Goal: Task Accomplishment & Management: Use online tool/utility

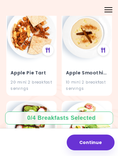
scroll to position [438, 0]
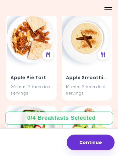
click at [92, 38] on img at bounding box center [86, 38] width 49 height 49
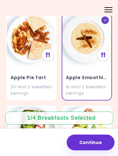
click at [103, 52] on icon at bounding box center [103, 54] width 4 height 5
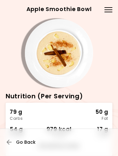
click at [20, 144] on span "Go Back" at bounding box center [26, 142] width 20 height 5
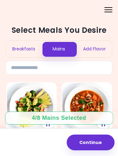
click at [27, 50] on div "Breakfasts" at bounding box center [23, 49] width 35 height 17
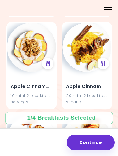
scroll to position [161, 0]
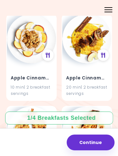
click at [47, 54] on icon at bounding box center [48, 55] width 4 height 5
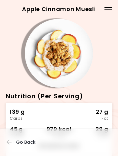
click at [28, 143] on span "Go Back" at bounding box center [26, 142] width 20 height 5
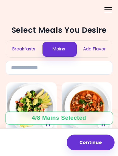
click at [29, 51] on div "Breakfasts" at bounding box center [23, 49] width 35 height 17
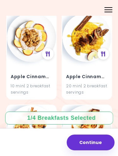
scroll to position [163, 0]
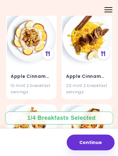
click at [105, 51] on icon at bounding box center [103, 53] width 4 height 5
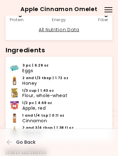
scroll to position [116, 0]
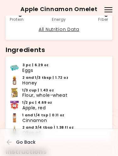
click at [35, 143] on button "Go Back" at bounding box center [26, 142] width 38 height 14
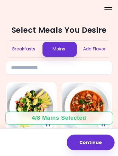
click at [27, 48] on div "Breakfasts" at bounding box center [23, 49] width 35 height 17
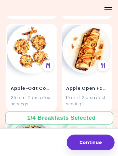
scroll to position [243, 0]
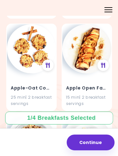
click at [102, 63] on icon at bounding box center [103, 65] width 4 height 5
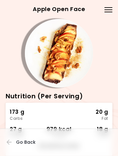
click at [27, 140] on span "Go Back" at bounding box center [26, 142] width 20 height 5
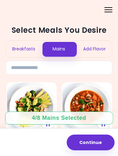
click at [28, 50] on div "Breakfasts" at bounding box center [23, 49] width 35 height 17
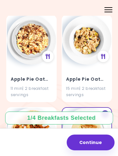
scroll to position [345, 0]
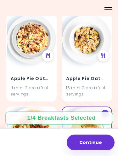
click at [46, 55] on icon at bounding box center [48, 55] width 4 height 5
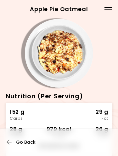
click at [29, 142] on span "Go Back" at bounding box center [26, 142] width 20 height 5
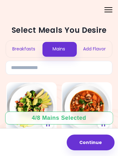
click at [30, 47] on div "Breakfasts" at bounding box center [23, 49] width 35 height 17
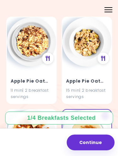
scroll to position [347, 0]
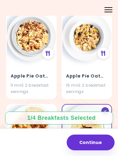
click at [104, 52] on icon at bounding box center [103, 53] width 4 height 5
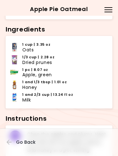
scroll to position [152, 0]
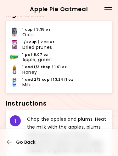
click at [29, 140] on span "Go Back" at bounding box center [26, 142] width 20 height 5
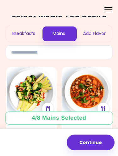
scroll to position [15, 0]
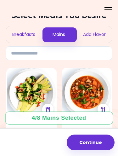
click at [27, 34] on div "Breakfasts" at bounding box center [23, 34] width 35 height 17
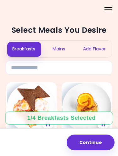
scroll to position [0, 0]
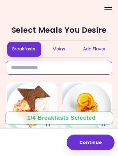
click at [74, 68] on input at bounding box center [59, 68] width 107 height 14
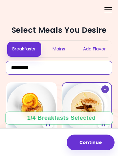
type input "********"
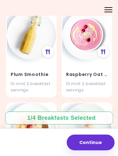
scroll to position [814, 0]
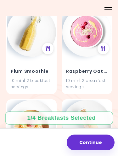
click at [98, 70] on h4 "Raspberry Oat Smoothie" at bounding box center [87, 71] width 42 height 10
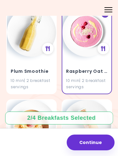
click at [105, 46] on icon at bounding box center [103, 48] width 4 height 5
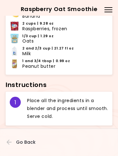
scroll to position [170, 0]
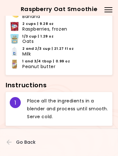
click at [10, 139] on button "Go Back" at bounding box center [26, 142] width 38 height 14
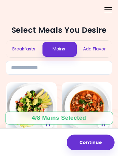
click at [32, 46] on div "Breakfasts" at bounding box center [23, 49] width 35 height 17
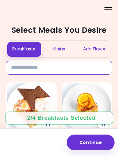
click at [52, 65] on input at bounding box center [59, 68] width 107 height 14
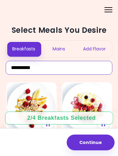
type input "*********"
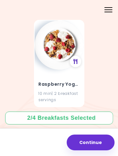
scroll to position [154, 0]
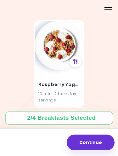
click at [75, 61] on icon at bounding box center [75, 61] width 4 height 5
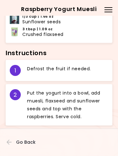
scroll to position [202, 0]
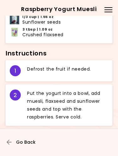
click at [29, 142] on span "Go Back" at bounding box center [26, 142] width 20 height 5
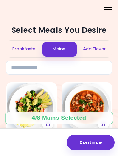
click at [30, 52] on div "Breakfasts" at bounding box center [23, 49] width 35 height 17
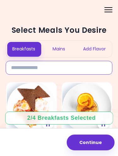
click at [64, 68] on input at bounding box center [59, 68] width 107 height 14
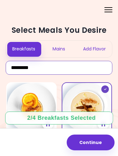
type input "********"
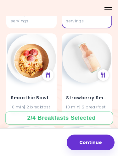
scroll to position [888, 0]
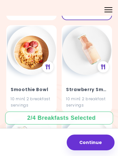
click at [103, 64] on icon at bounding box center [103, 66] width 4 height 5
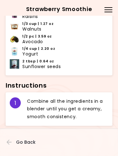
scroll to position [194, 0]
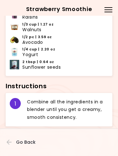
click at [32, 142] on span "Go Back" at bounding box center [26, 142] width 20 height 5
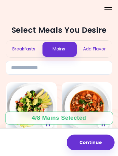
click at [31, 48] on div "Breakfasts" at bounding box center [23, 49] width 35 height 17
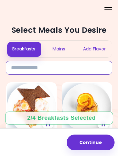
click at [77, 67] on input at bounding box center [59, 68] width 107 height 14
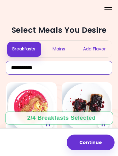
type input "**********"
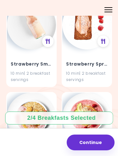
scroll to position [451, 0]
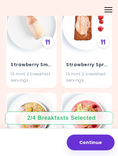
click at [38, 65] on h4 "Strawberry Smoothie" at bounding box center [32, 65] width 42 height 10
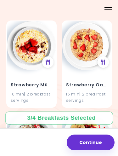
scroll to position [155, 0]
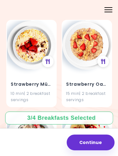
click at [102, 62] on icon at bounding box center [103, 61] width 4 height 5
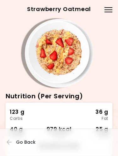
click at [27, 142] on span "Go Back" at bounding box center [26, 142] width 20 height 5
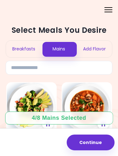
click at [31, 49] on div "Breakfasts" at bounding box center [23, 49] width 35 height 17
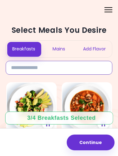
click at [64, 65] on input at bounding box center [59, 68] width 107 height 14
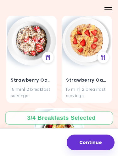
scroll to position [807, 0]
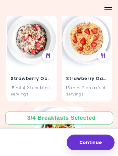
click at [88, 75] on h4 "Strawberry Oatmeal" at bounding box center [87, 78] width 42 height 10
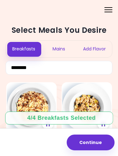
scroll to position [0, 0]
click at [62, 50] on div "Mains" at bounding box center [58, 49] width 35 height 17
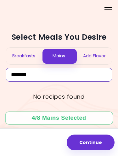
click at [87, 74] on input "*******" at bounding box center [59, 75] width 107 height 14
click at [88, 72] on input "*******" at bounding box center [59, 75] width 107 height 14
type input "*"
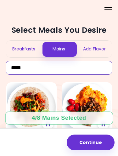
type input "*****"
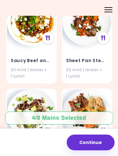
scroll to position [2947, 0]
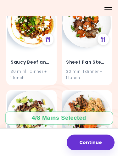
click at [100, 57] on h4 "Sheet Pan Steak & Potatoes" at bounding box center [87, 62] width 42 height 10
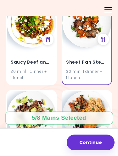
click at [106, 37] on icon at bounding box center [103, 39] width 4 height 5
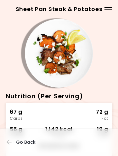
click at [32, 140] on span "Go Back" at bounding box center [26, 142] width 20 height 5
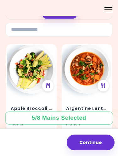
scroll to position [38, 0]
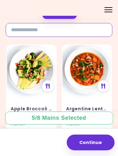
click at [93, 30] on input at bounding box center [59, 30] width 107 height 14
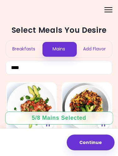
scroll to position [0, 0]
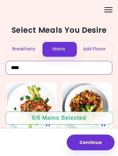
click at [77, 67] on input "****" at bounding box center [59, 68] width 107 height 14
type input "*"
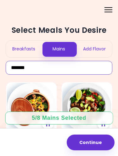
type input "*******"
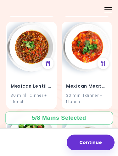
scroll to position [982, 0]
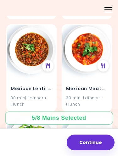
click at [36, 46] on img at bounding box center [31, 49] width 49 height 49
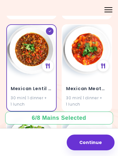
click at [47, 63] on icon at bounding box center [48, 65] width 4 height 5
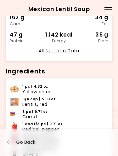
scroll to position [85, 0]
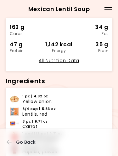
click at [8, 141] on icon "button" at bounding box center [9, 142] width 5 height 5
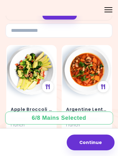
scroll to position [33, 0]
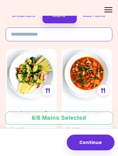
click at [84, 34] on input at bounding box center [59, 34] width 107 height 14
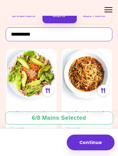
type input "*********"
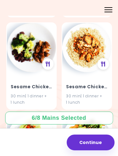
scroll to position [1722, 0]
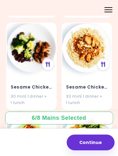
click at [43, 82] on h4 "Sesame Chicken With Broccoli" at bounding box center [32, 87] width 42 height 10
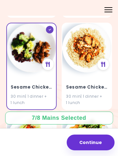
click at [47, 62] on icon at bounding box center [48, 64] width 4 height 5
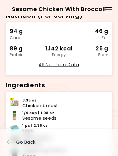
scroll to position [80, 0]
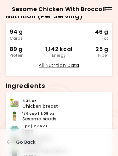
click at [33, 141] on span "Go Back" at bounding box center [26, 142] width 20 height 5
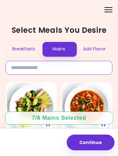
click at [71, 68] on input at bounding box center [59, 68] width 107 height 14
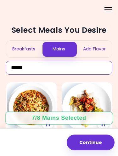
type input "******"
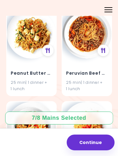
scroll to position [905, 0]
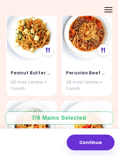
click at [98, 61] on div "Peruvian Beef Noodle Soup 25 min | 1 dinner + 1 lunch" at bounding box center [86, 76] width 49 height 37
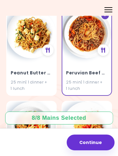
click at [104, 48] on icon at bounding box center [103, 50] width 4 height 5
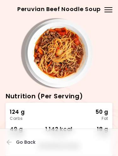
click at [9, 143] on icon "button" at bounding box center [10, 142] width 6 height 6
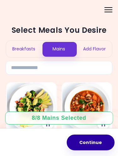
click at [89, 140] on button "Continue" at bounding box center [91, 143] width 48 height 16
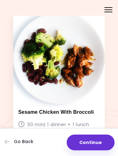
scroll to position [1314, 0]
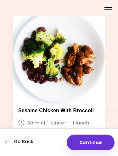
click at [90, 137] on button "Continue" at bounding box center [91, 143] width 48 height 16
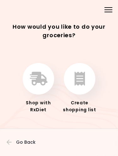
scroll to position [8, 0]
click at [82, 86] on button "button" at bounding box center [80, 79] width 32 height 32
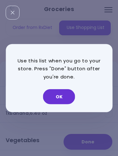
click at [64, 96] on button "OK" at bounding box center [59, 96] width 32 height 15
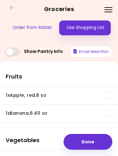
click at [96, 54] on button "Email Meal Plan" at bounding box center [91, 52] width 43 height 12
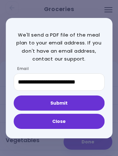
click at [75, 106] on button "Submit" at bounding box center [59, 103] width 91 height 15
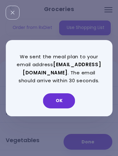
click at [62, 105] on button "OK" at bounding box center [59, 100] width 32 height 15
